Goal: Task Accomplishment & Management: Manage account settings

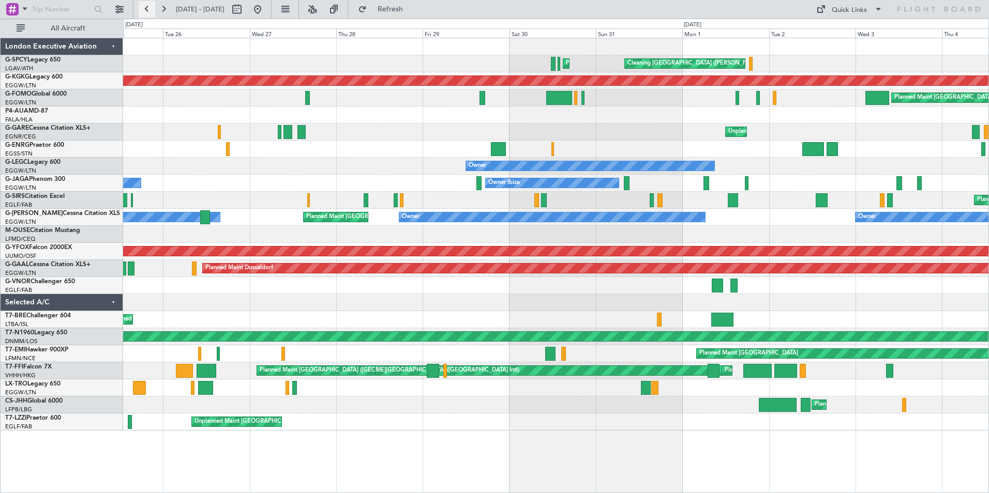
click at [153, 10] on button at bounding box center [147, 9] width 17 height 17
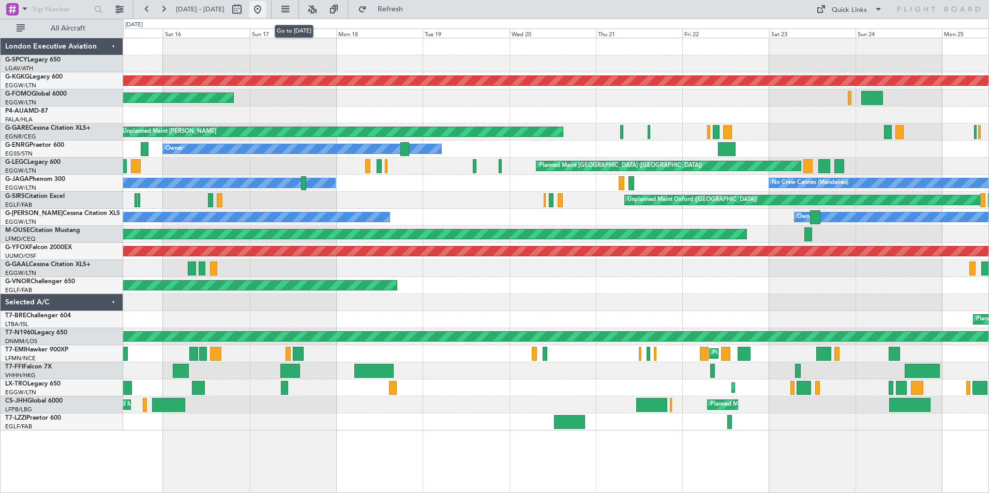
click at [266, 9] on button at bounding box center [257, 9] width 17 height 17
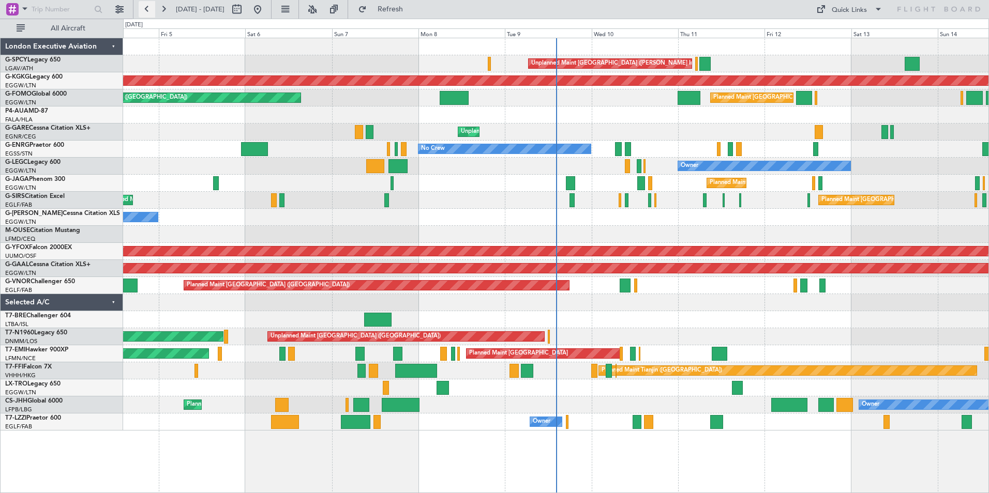
click at [152, 11] on button at bounding box center [147, 9] width 17 height 17
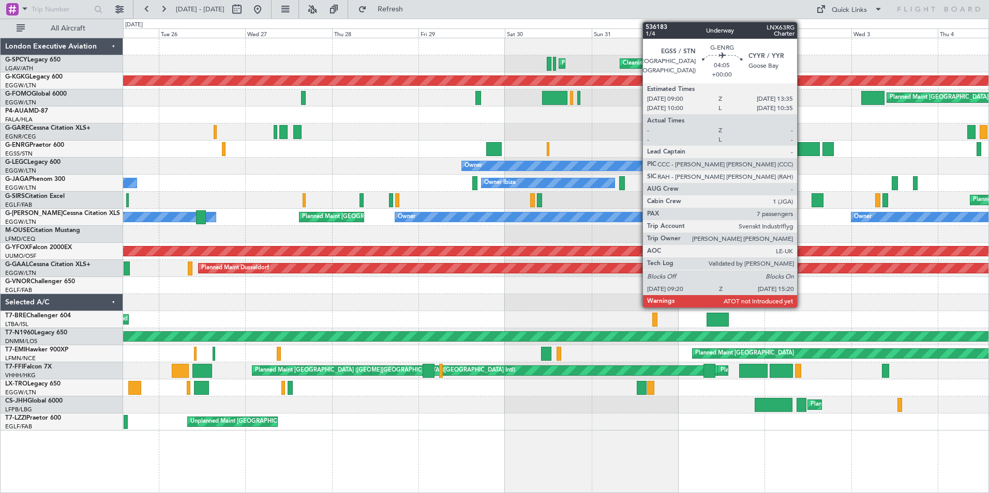
click at [801, 146] on div at bounding box center [808, 149] width 22 height 14
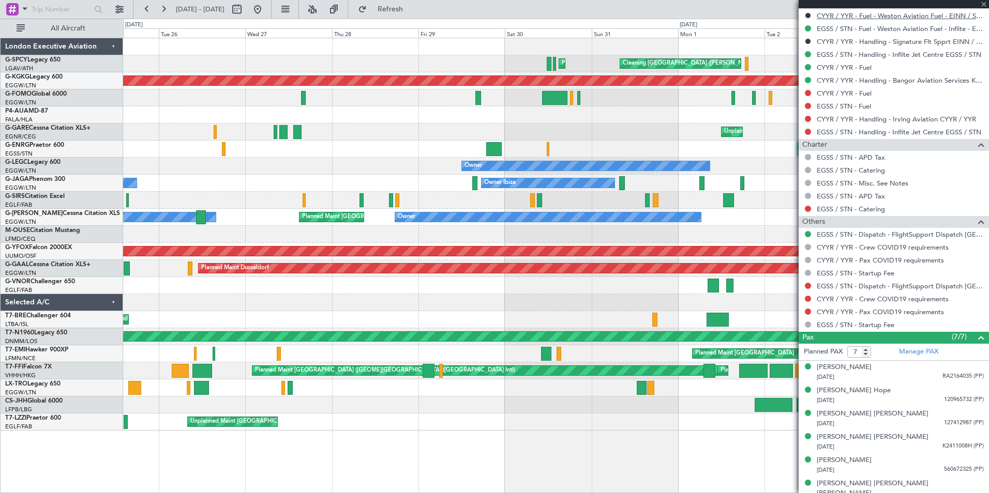
scroll to position [465, 0]
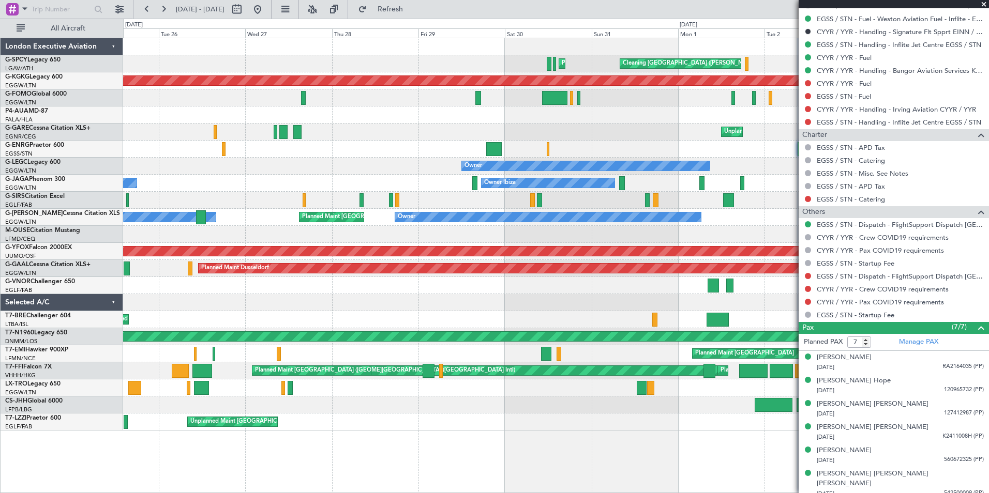
click at [730, 211] on div "Owner Owner Planned Maint [GEOGRAPHIC_DATA] ([GEOGRAPHIC_DATA]) Owner" at bounding box center [555, 217] width 865 height 17
click at [983, 4] on span at bounding box center [983, 4] width 10 height 9
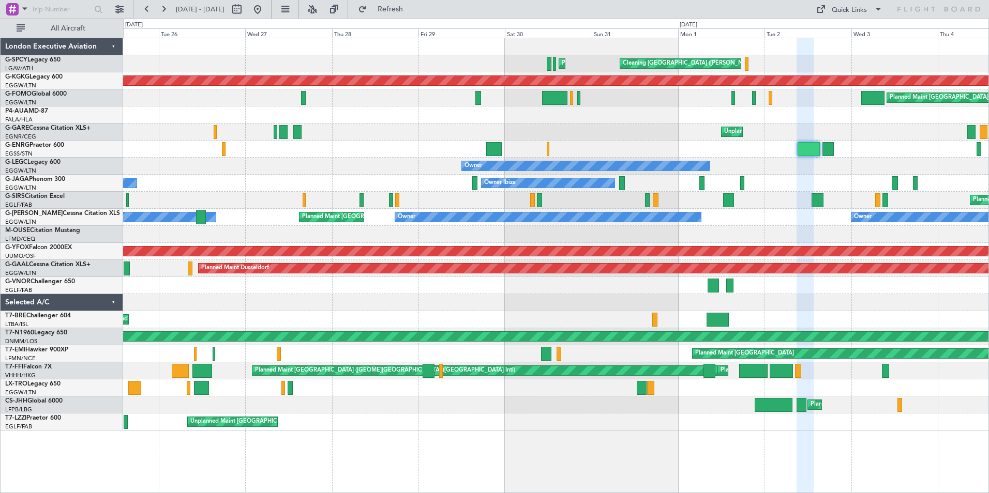
type input "0"
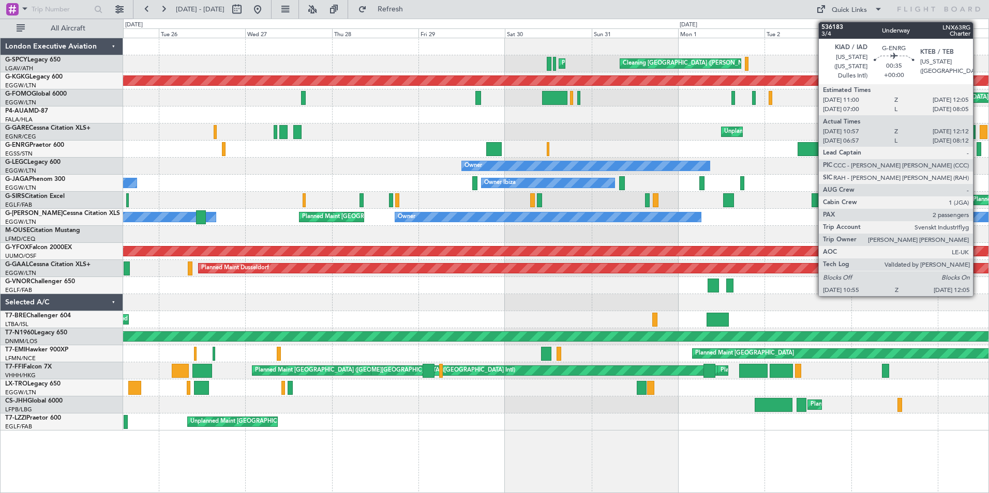
click at [977, 149] on div at bounding box center [978, 149] width 5 height 14
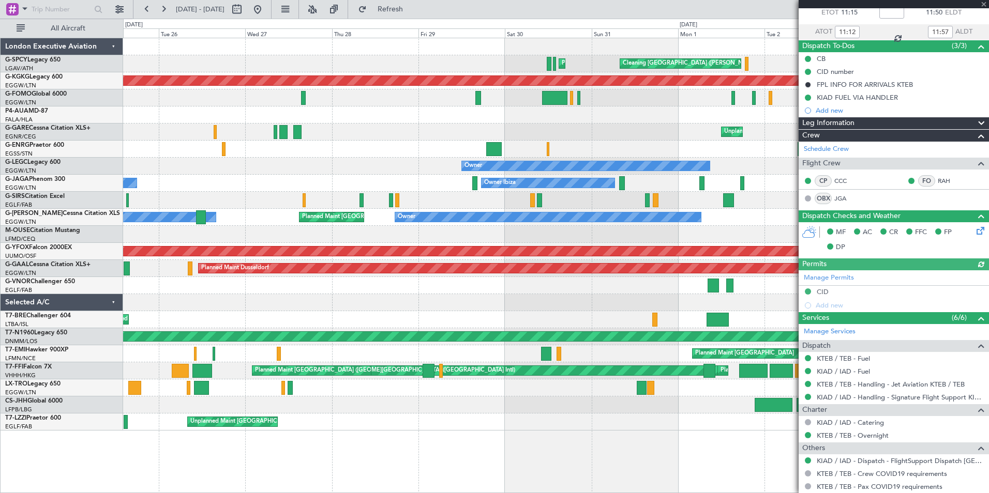
scroll to position [149, 0]
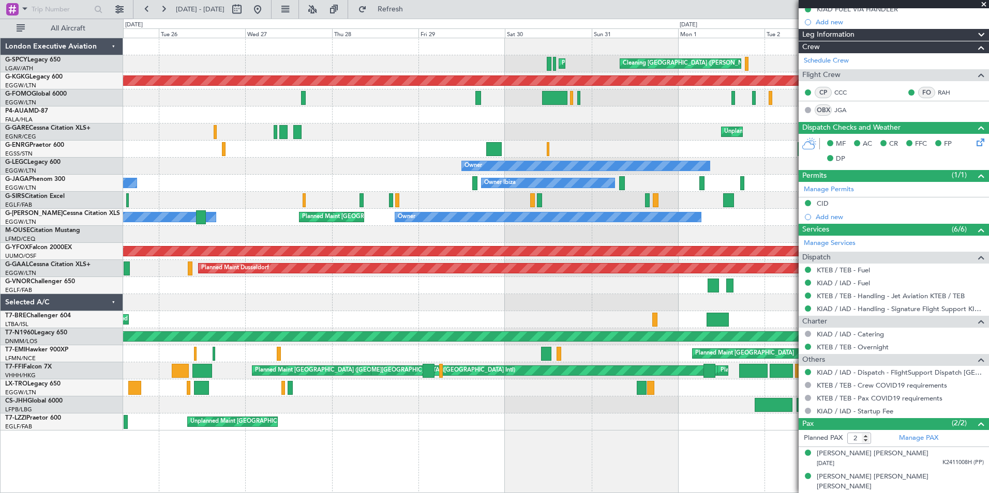
click at [982, 2] on span at bounding box center [983, 4] width 10 height 9
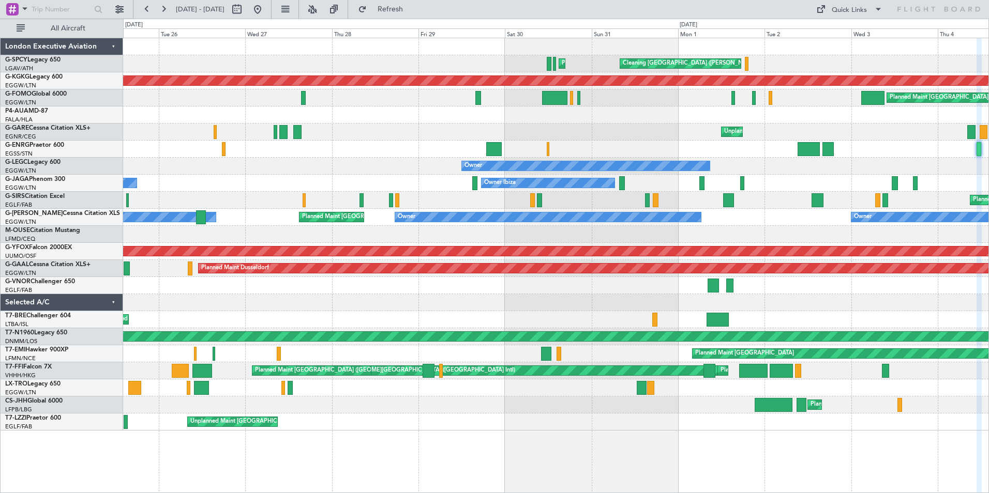
type input "0"
click at [166, 10] on button at bounding box center [163, 9] width 17 height 17
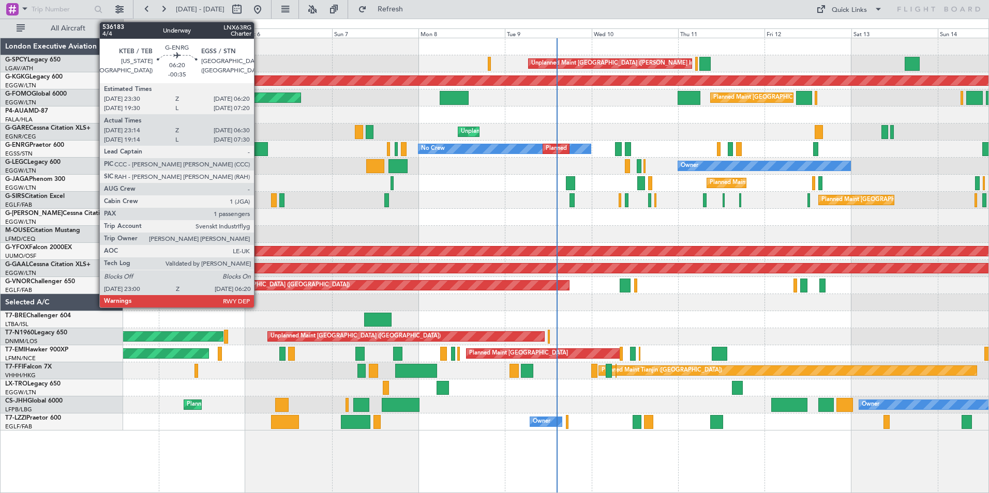
click at [259, 146] on div at bounding box center [254, 149] width 27 height 14
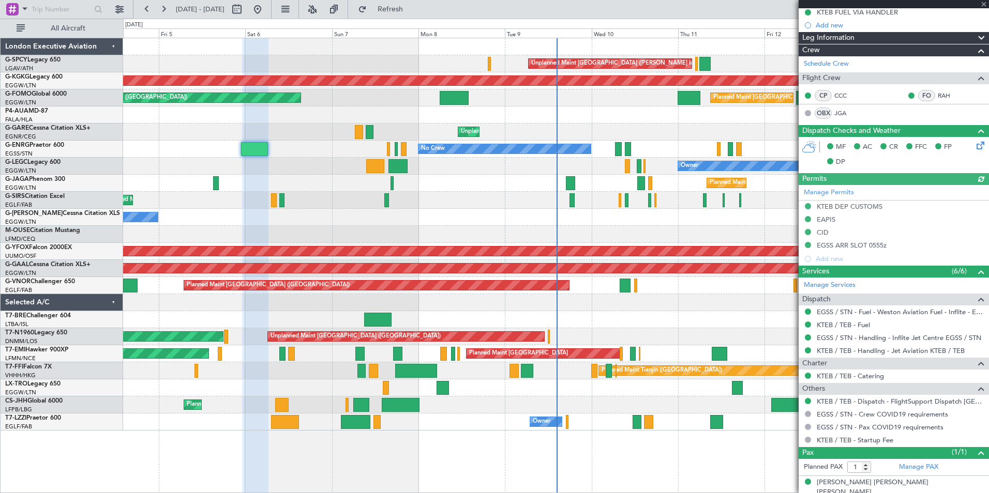
scroll to position [165, 0]
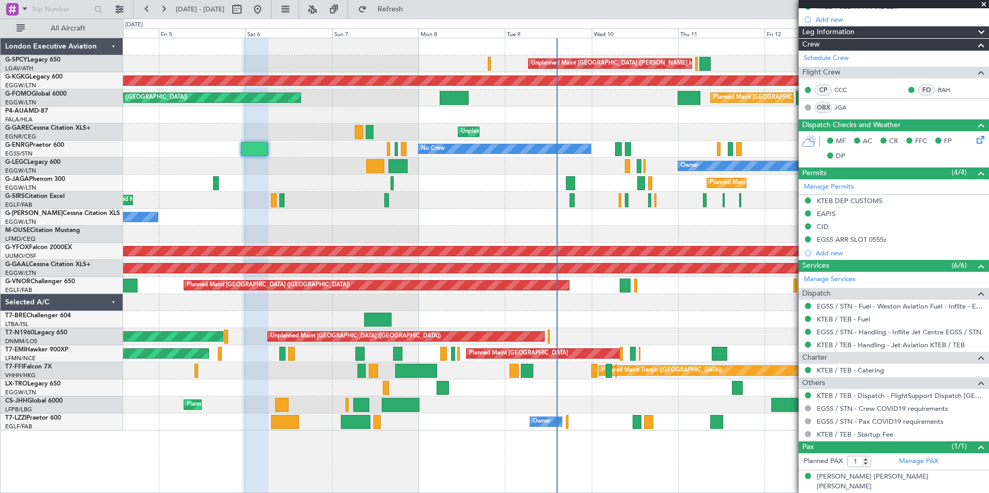
click at [986, 5] on span at bounding box center [983, 4] width 10 height 9
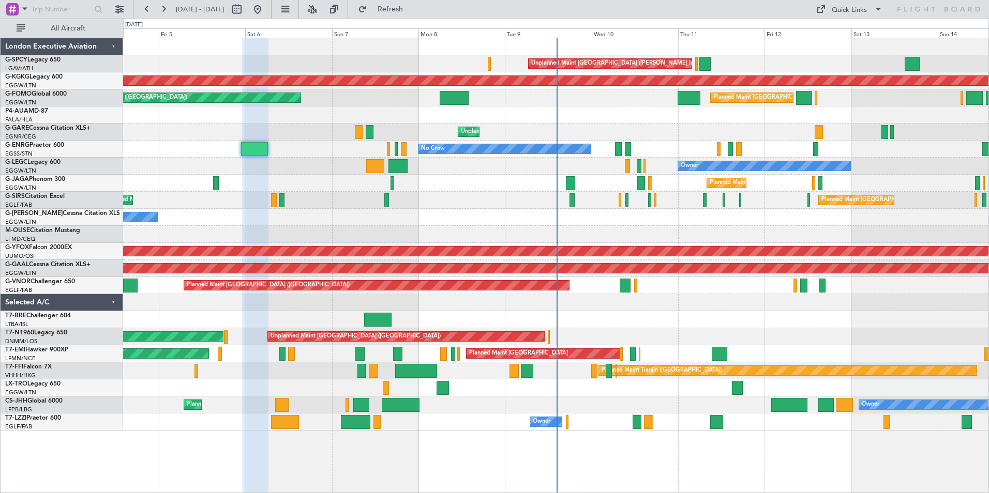
type input "0"
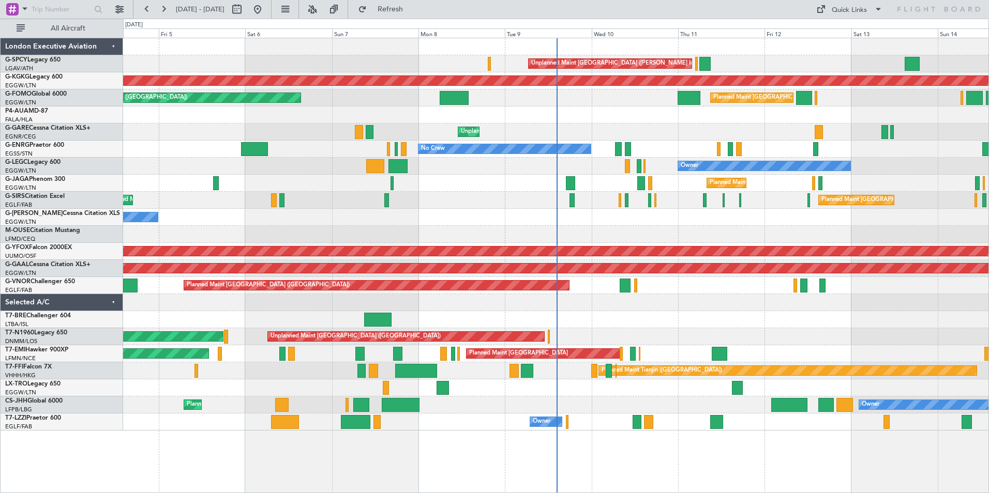
scroll to position [0, 0]
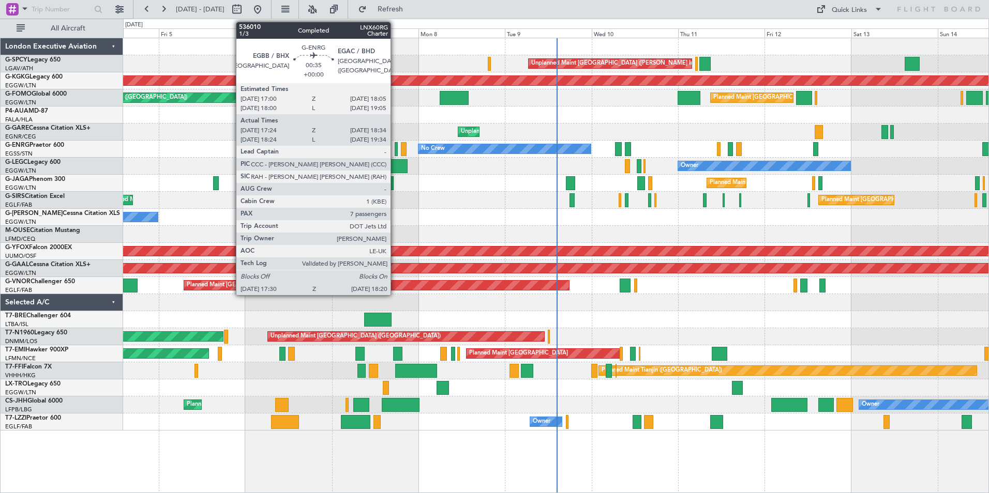
click at [395, 150] on div at bounding box center [395, 149] width 3 height 14
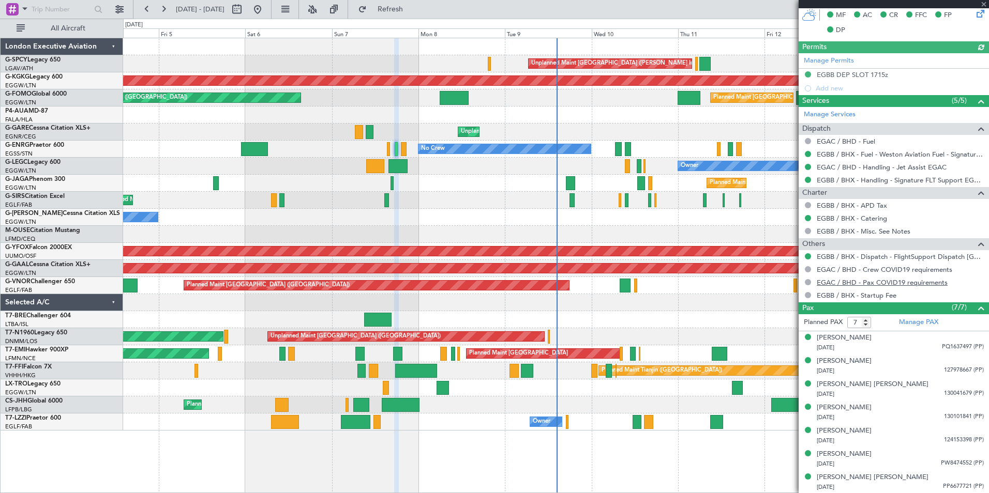
scroll to position [266, 0]
click at [985, 4] on span at bounding box center [983, 4] width 10 height 9
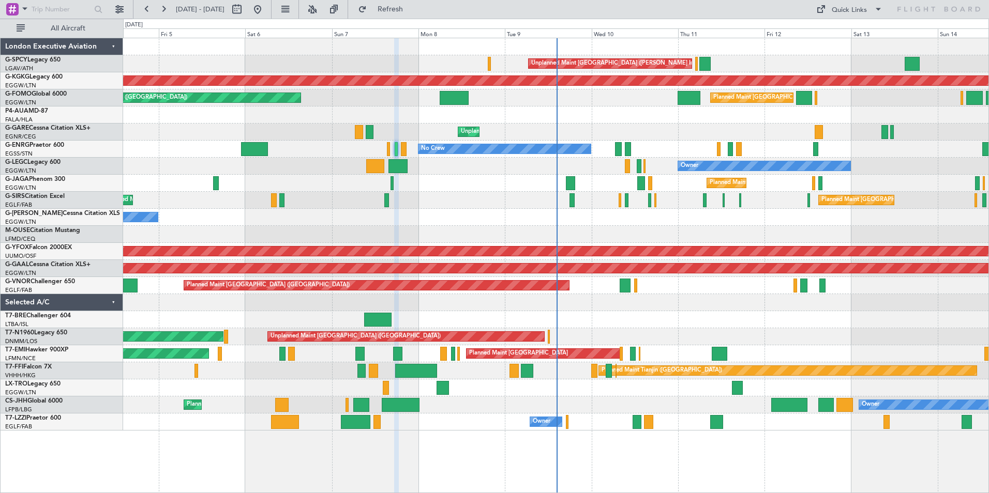
type input "0"
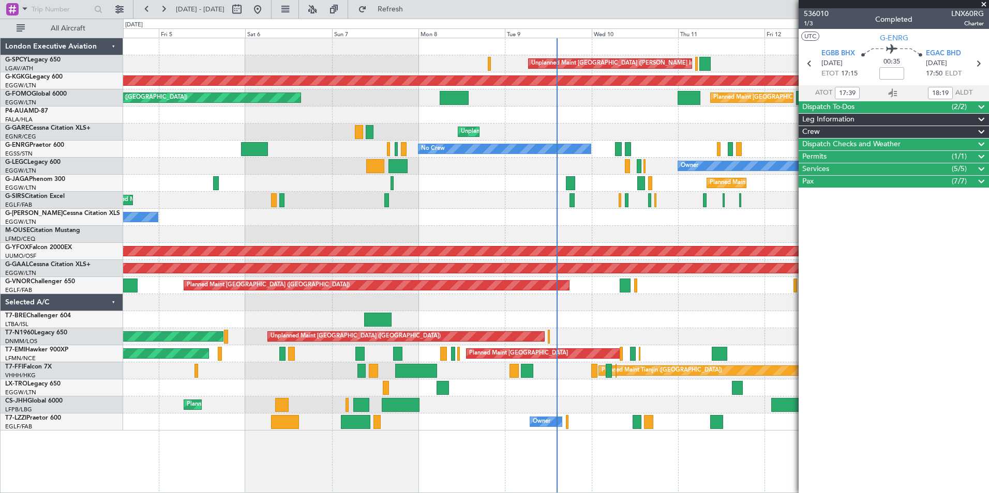
scroll to position [0, 0]
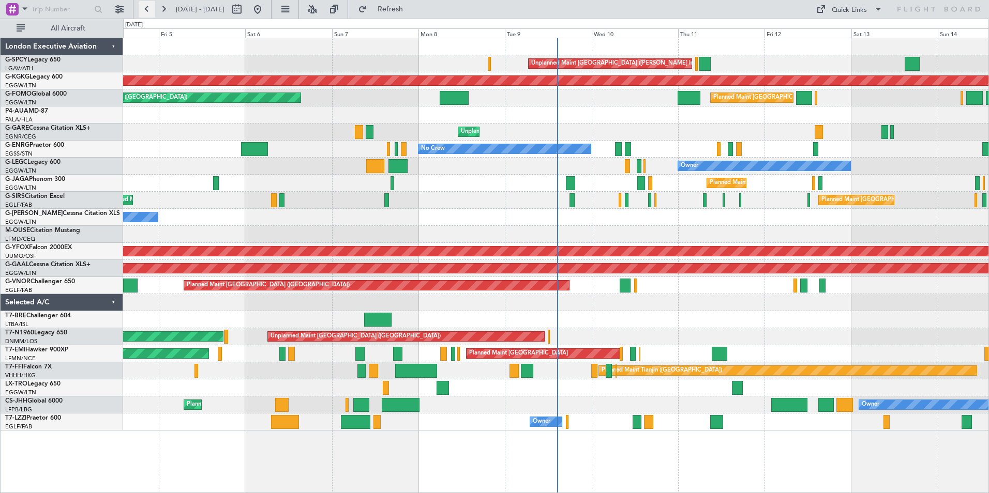
click at [147, 6] on button at bounding box center [147, 9] width 17 height 17
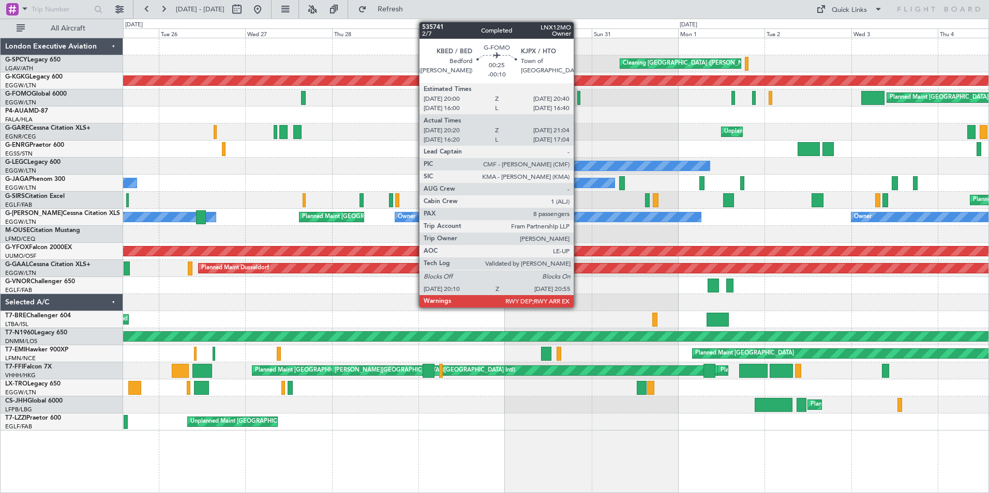
click at [578, 100] on div at bounding box center [578, 98] width 3 height 14
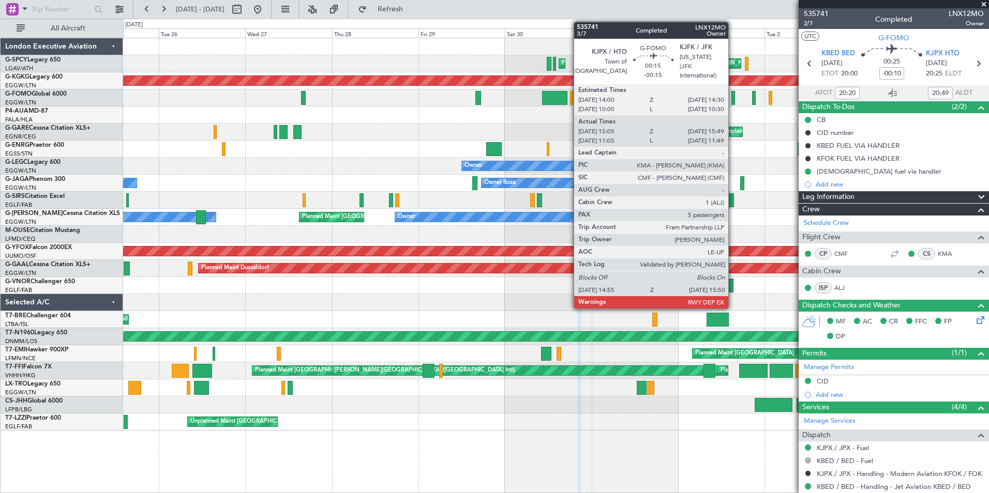
click at [733, 99] on div at bounding box center [733, 98] width 4 height 14
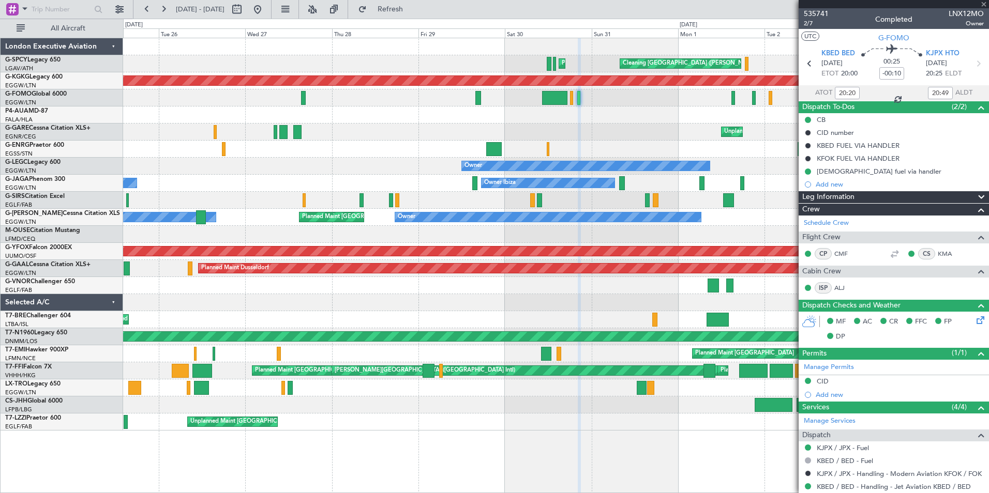
type input "-00:15"
type input "15:05"
type input "15:34"
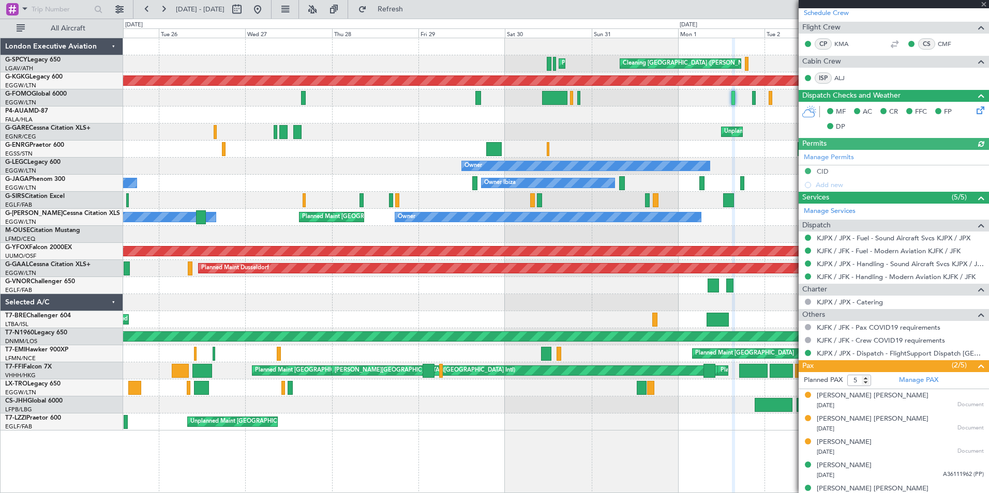
scroll to position [196, 0]
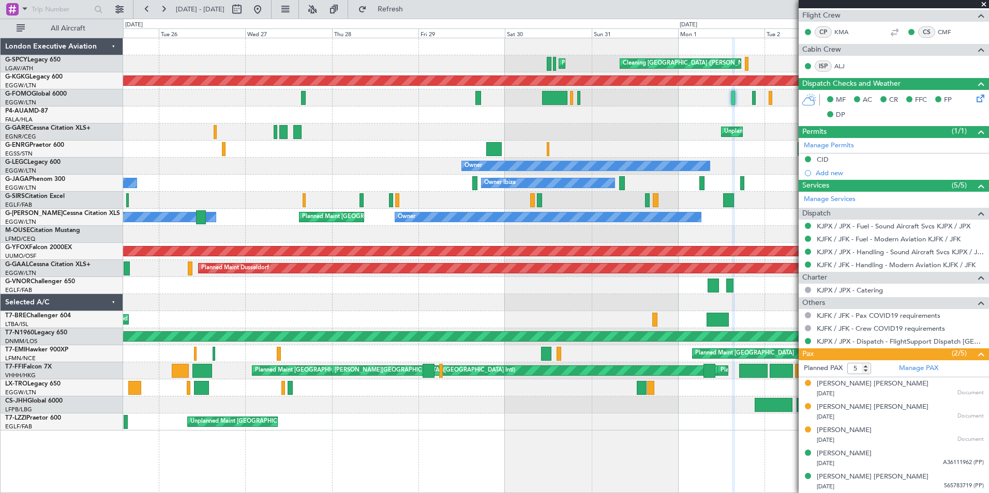
click at [985, 5] on span at bounding box center [983, 4] width 10 height 9
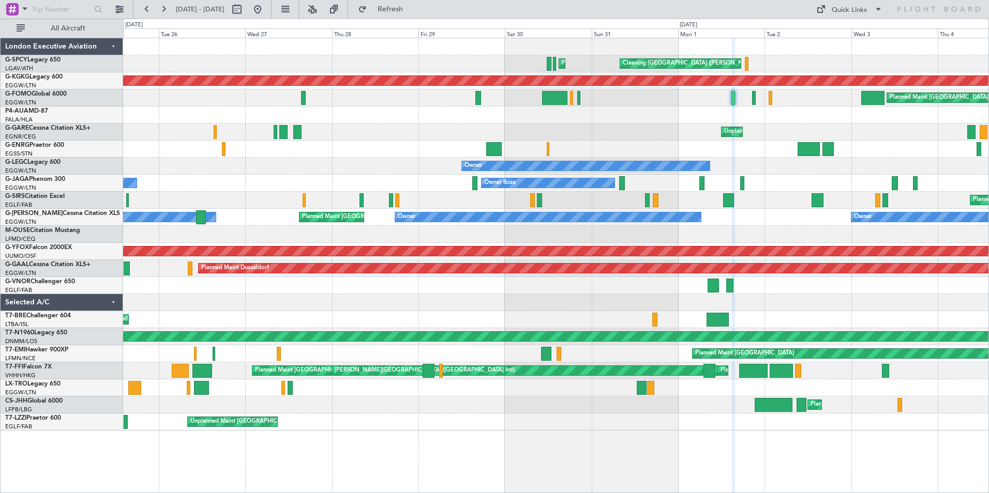
type input "0"
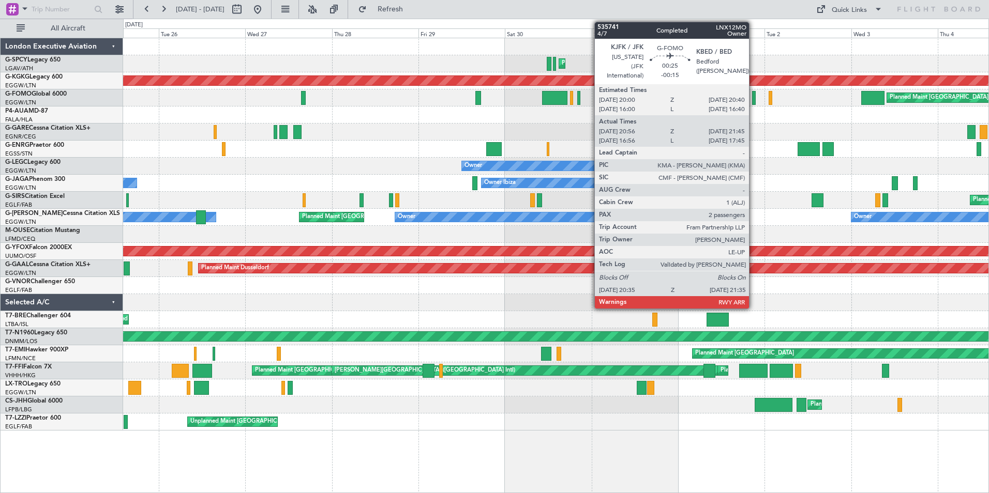
click at [753, 101] on div at bounding box center [754, 98] width 4 height 14
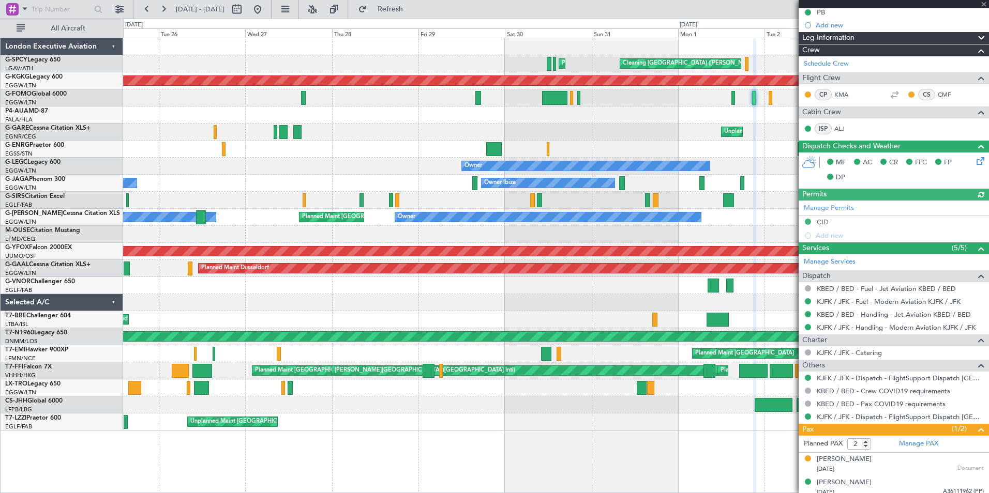
scroll to position [139, 0]
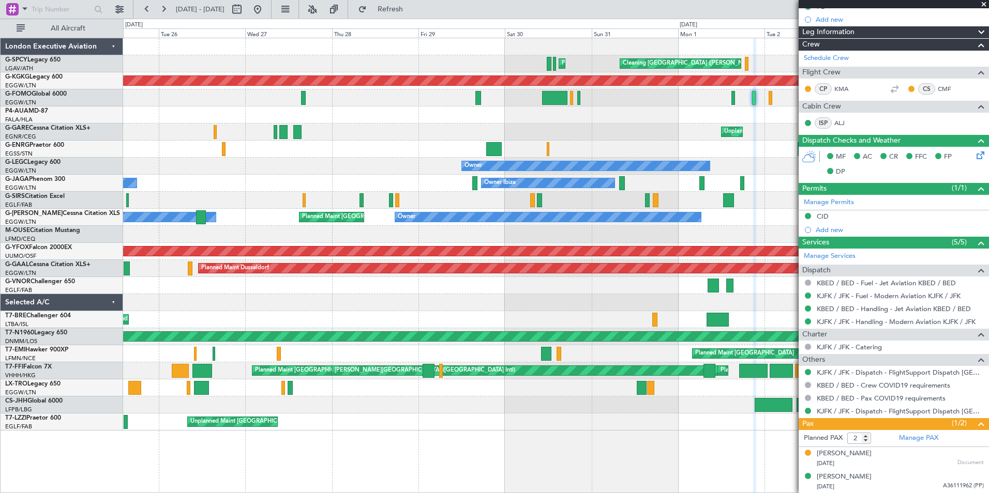
click at [983, 4] on span at bounding box center [983, 4] width 10 height 9
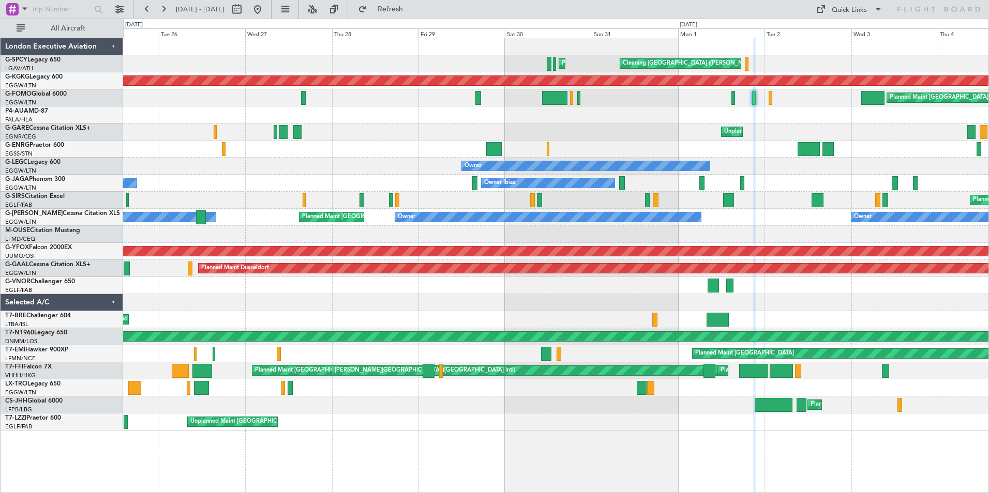
type input "0"
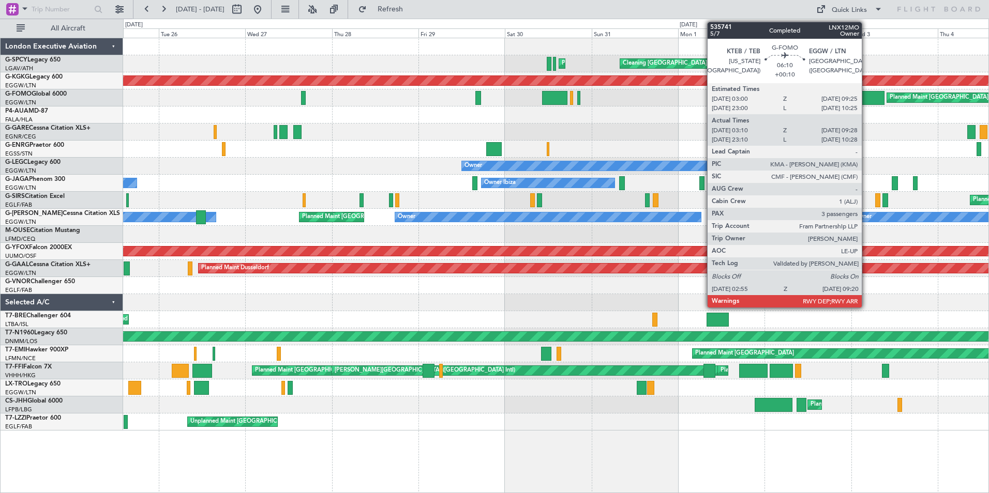
click at [866, 95] on div at bounding box center [872, 98] width 23 height 14
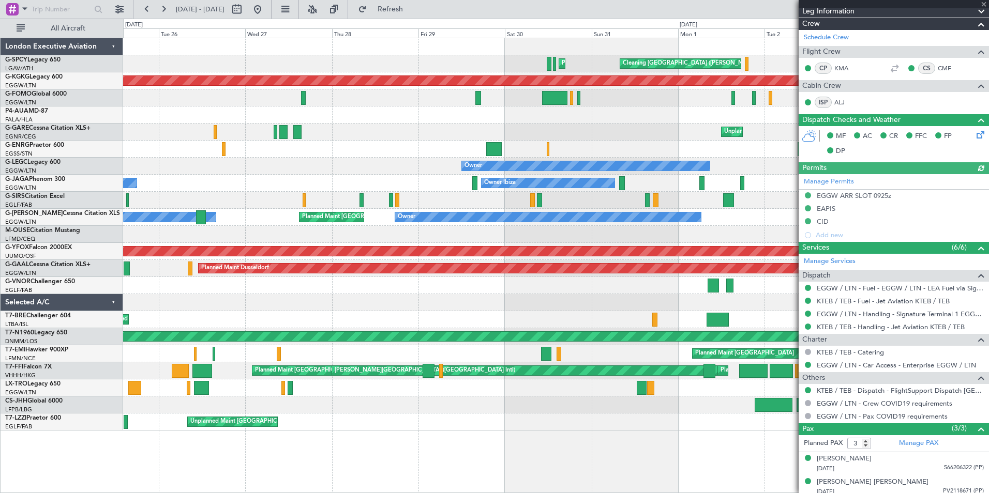
scroll to position [201, 0]
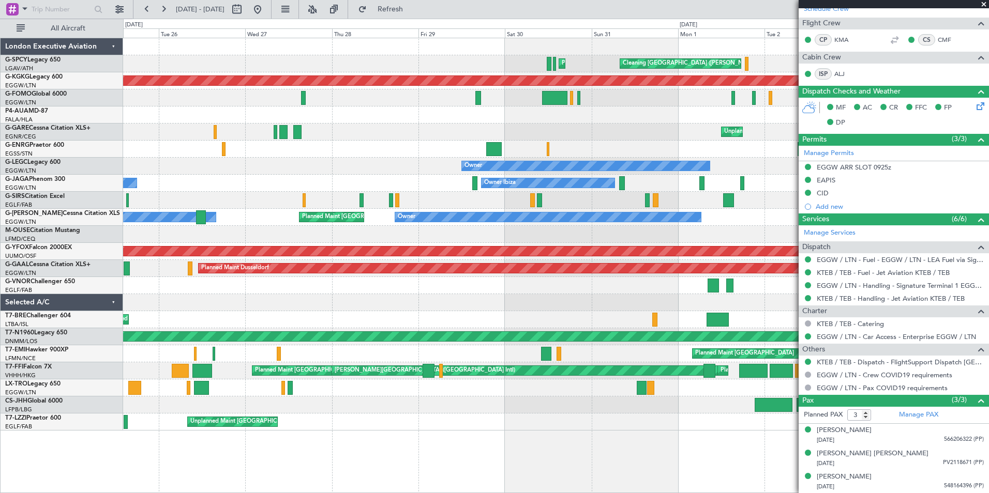
click at [984, 3] on span at bounding box center [983, 4] width 10 height 9
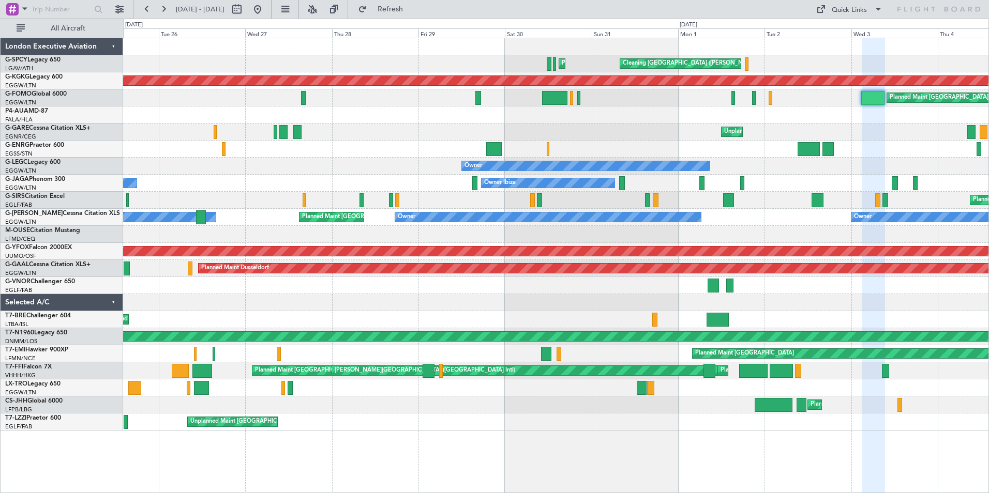
type input "0"
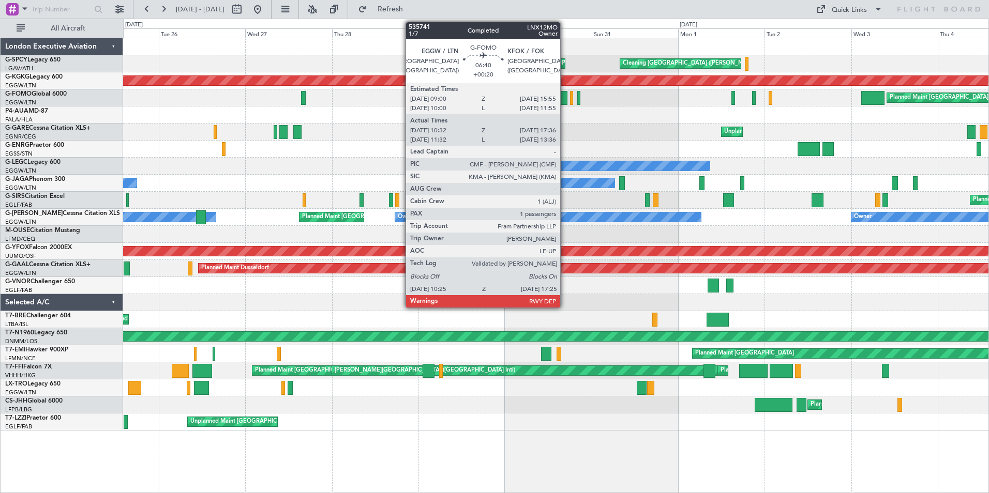
click at [565, 98] on div at bounding box center [554, 98] width 25 height 14
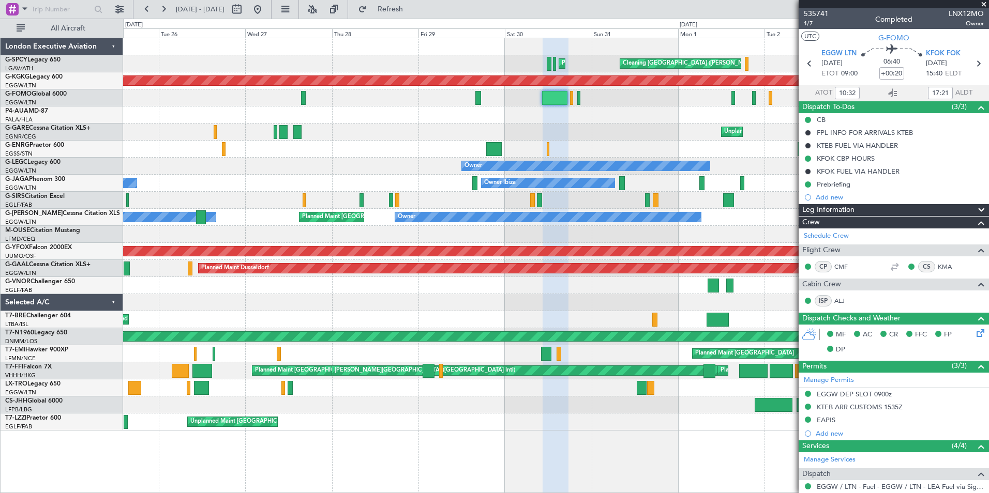
click at [983, 5] on span at bounding box center [983, 4] width 10 height 9
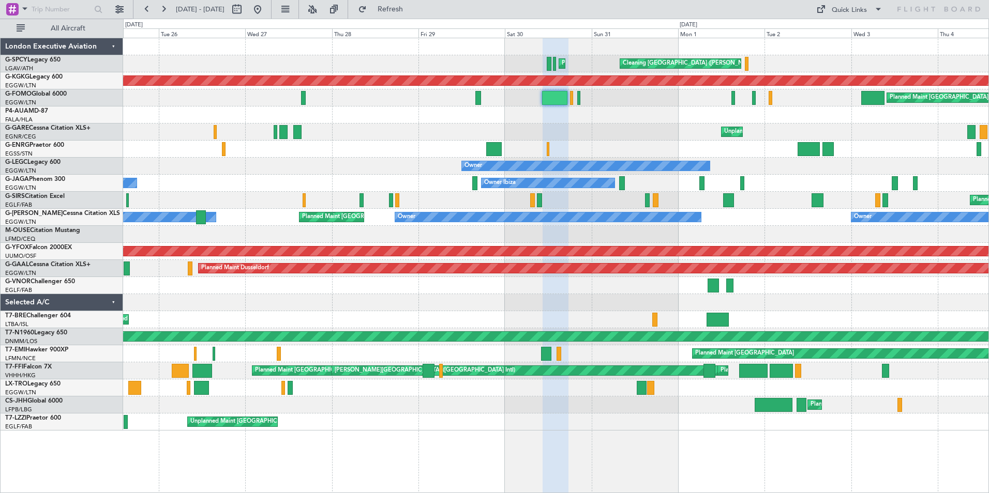
type input "0"
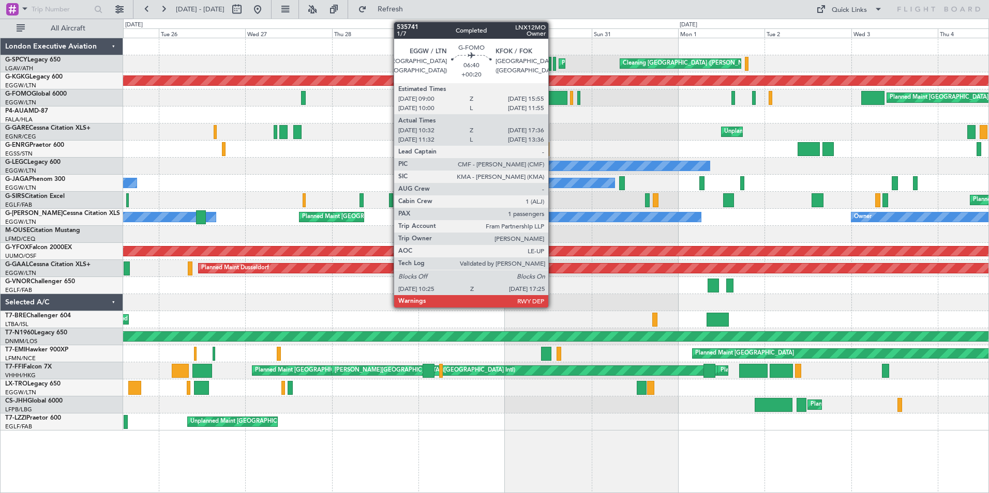
click at [553, 98] on div at bounding box center [554, 98] width 25 height 14
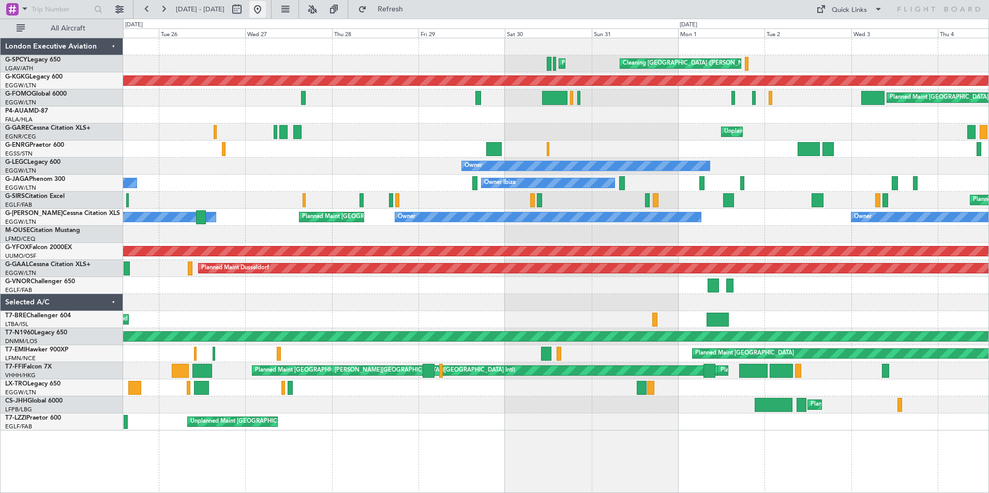
click at [266, 10] on button at bounding box center [257, 9] width 17 height 17
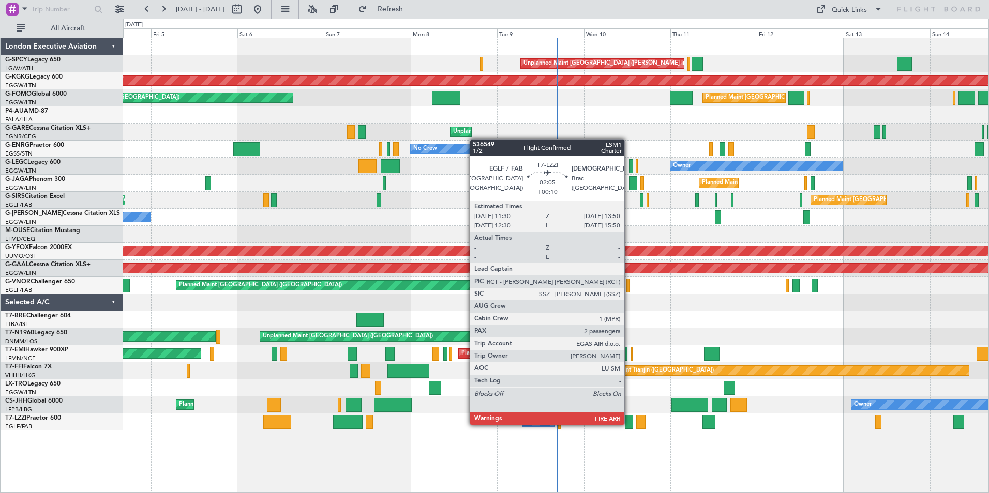
click at [629, 424] on div at bounding box center [629, 422] width 9 height 14
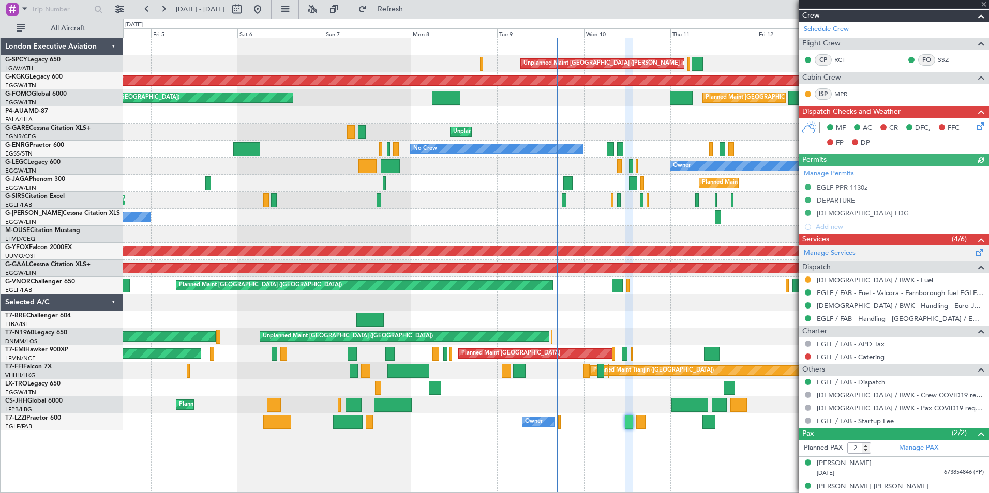
scroll to position [165, 0]
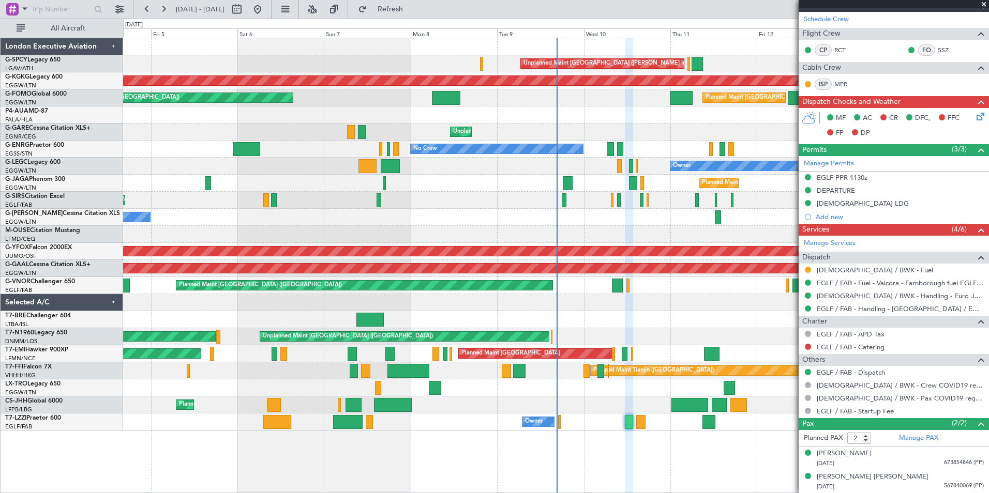
click at [982, 4] on span at bounding box center [983, 4] width 10 height 9
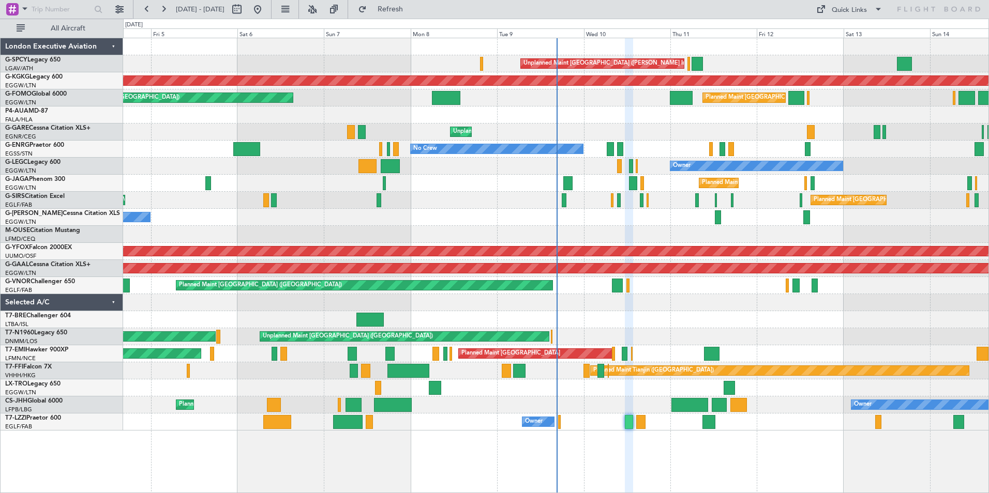
type input "0"
